Goal: Check status: Check status

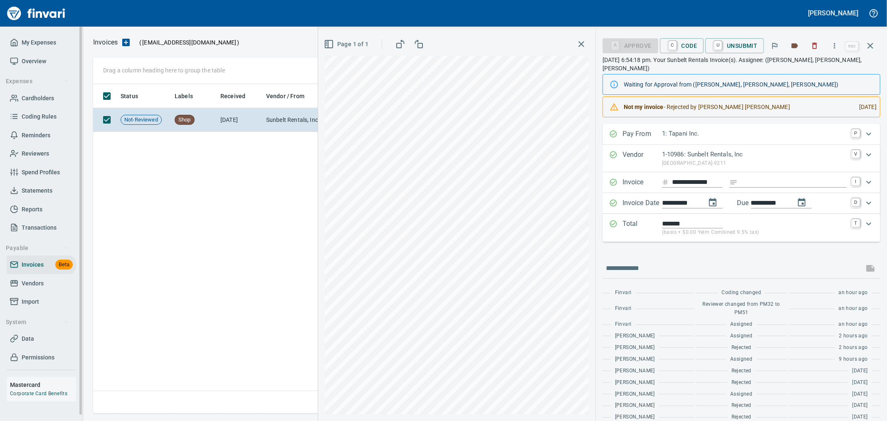
scroll to position [322, 777]
click at [39, 98] on span "Cardholders" at bounding box center [38, 98] width 32 height 10
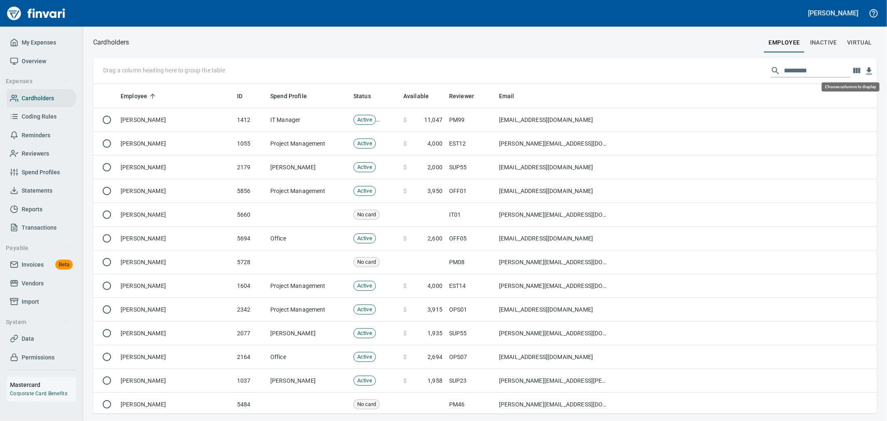
scroll to position [322, 770]
click at [853, 71] on icon "button" at bounding box center [857, 71] width 10 height 10
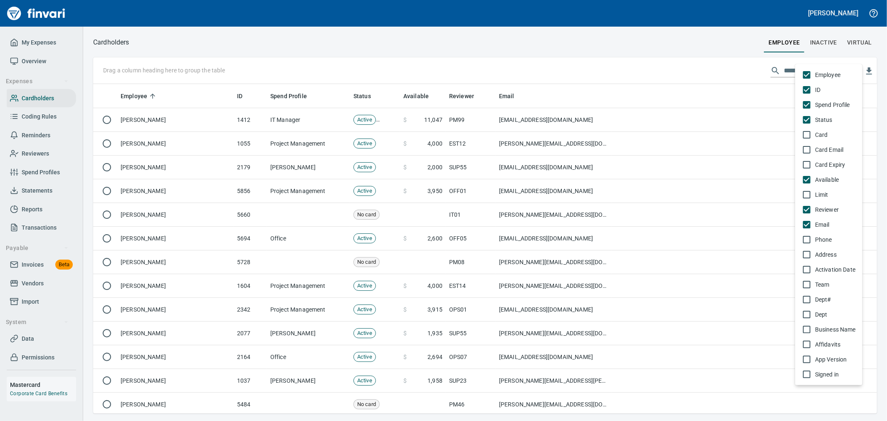
click at [824, 133] on span "Card" at bounding box center [835, 135] width 41 height 8
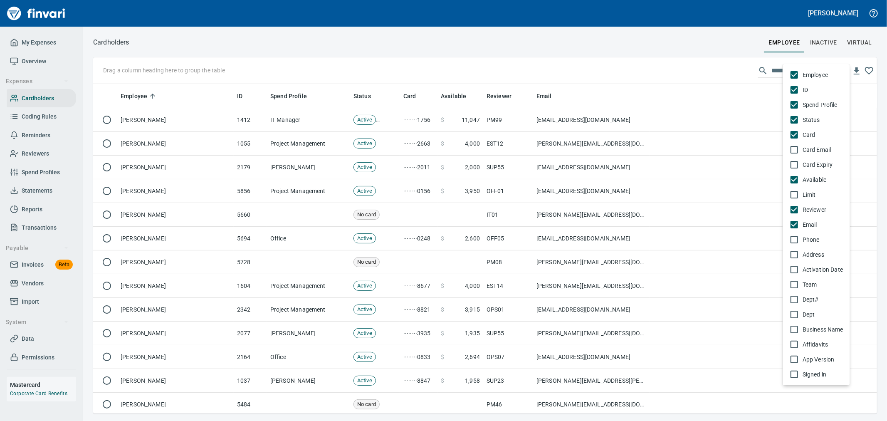
click at [770, 69] on div at bounding box center [443, 210] width 887 height 421
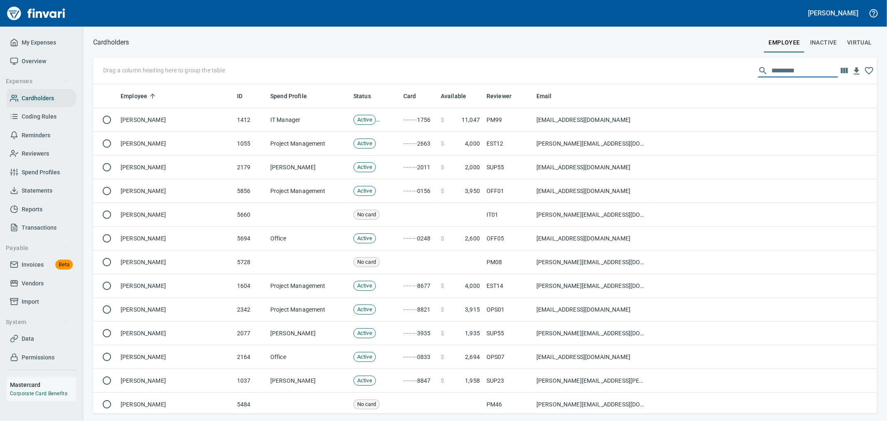
click at [776, 72] on input "text" at bounding box center [805, 70] width 67 height 13
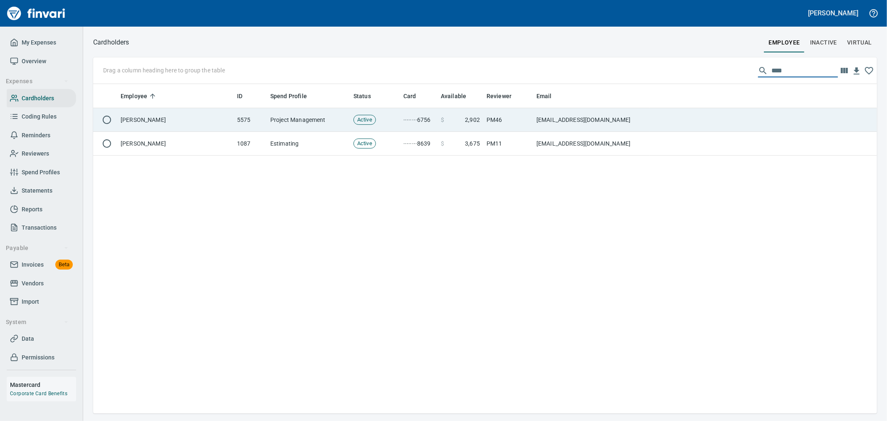
type input "****"
click at [716, 118] on td at bounding box center [764, 120] width 228 height 24
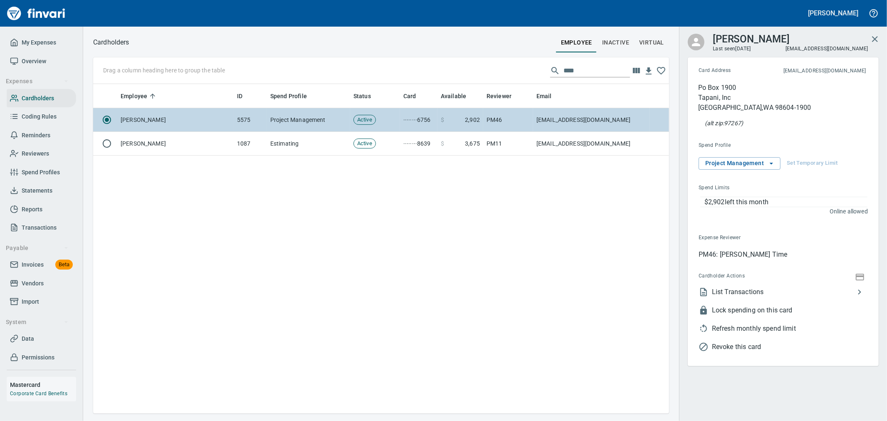
scroll to position [322, 569]
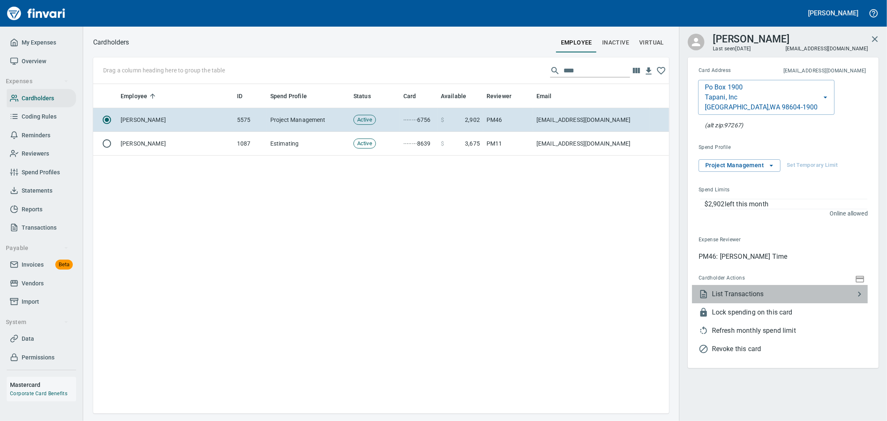
click at [767, 290] on span "List Transactions" at bounding box center [783, 294] width 143 height 10
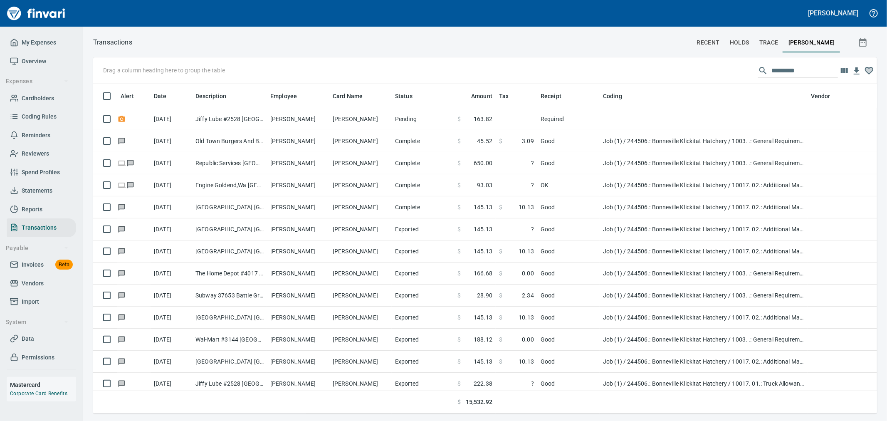
scroll to position [315, 770]
click at [864, 44] on icon "button" at bounding box center [863, 42] width 10 height 10
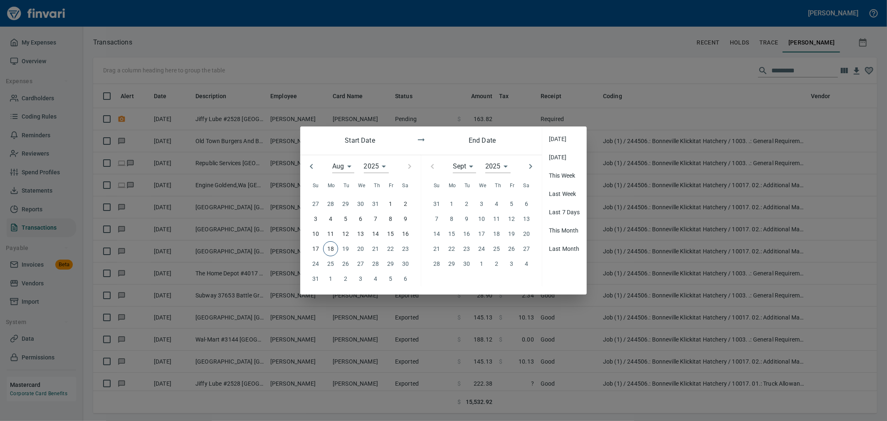
click at [313, 168] on icon "button" at bounding box center [312, 166] width 10 height 10
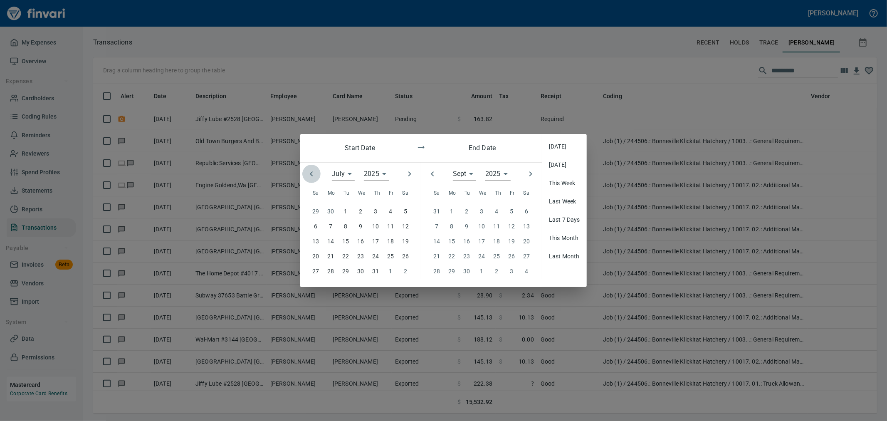
click at [313, 169] on icon "button" at bounding box center [312, 174] width 10 height 10
type input "*"
click at [312, 210] on span "1" at bounding box center [315, 211] width 15 height 9
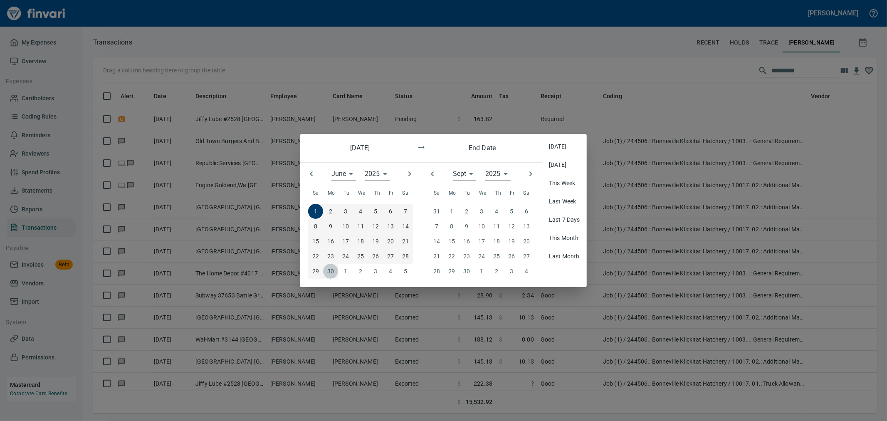
click at [332, 272] on p "30" at bounding box center [330, 271] width 7 height 9
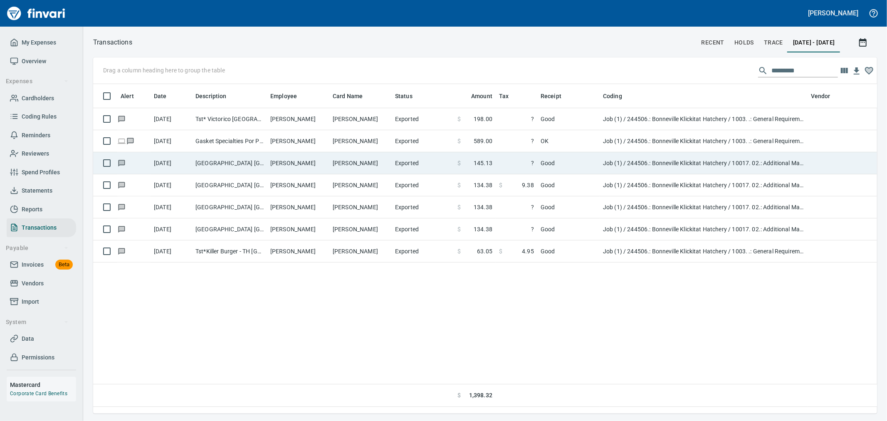
scroll to position [315, 770]
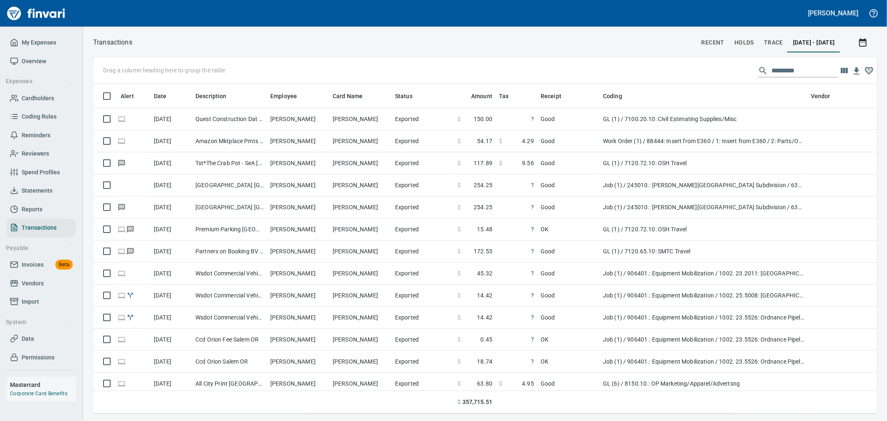
click at [788, 71] on input "text" at bounding box center [805, 70] width 67 height 13
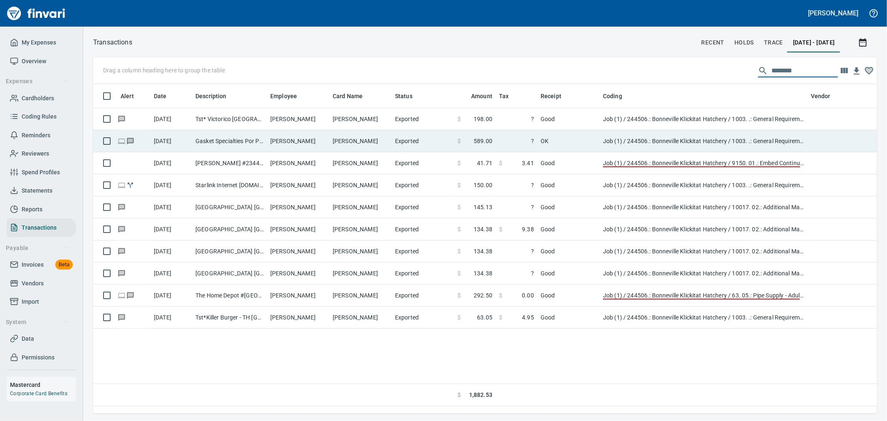
type input "********"
click at [360, 142] on td "[PERSON_NAME]" at bounding box center [360, 141] width 62 height 22
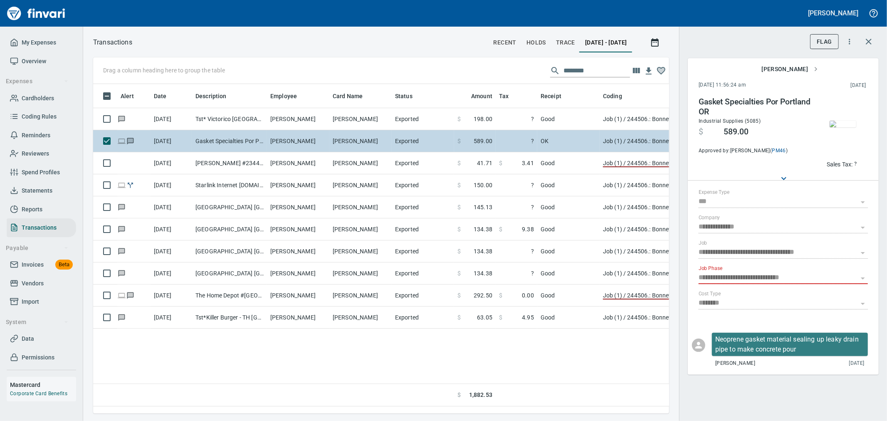
scroll to position [315, 569]
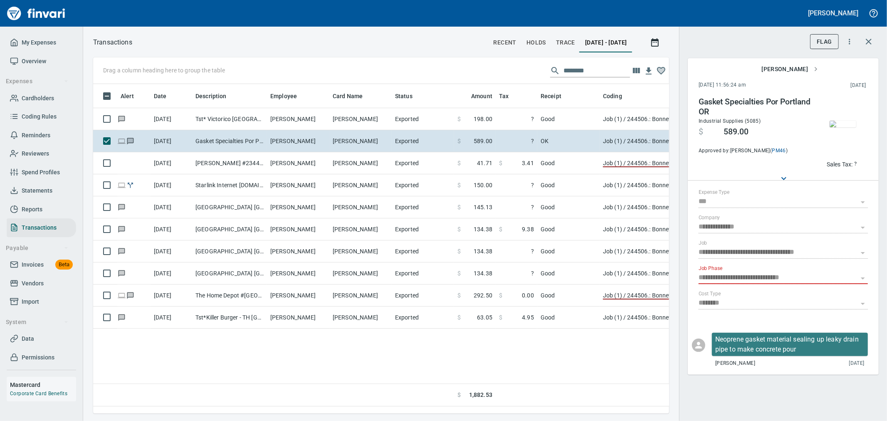
click at [835, 127] on img "button" at bounding box center [843, 124] width 27 height 7
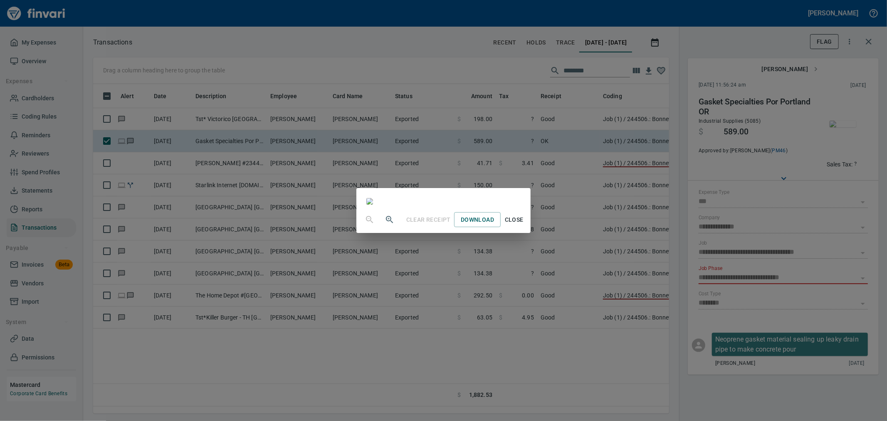
click at [524, 225] on span "Close" at bounding box center [514, 220] width 20 height 10
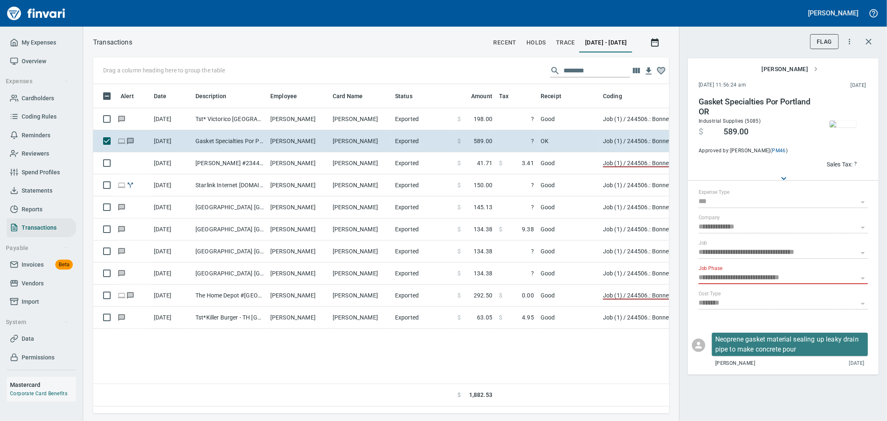
click at [839, 127] on img "button" at bounding box center [843, 124] width 27 height 7
